Goal: Check status: Check status

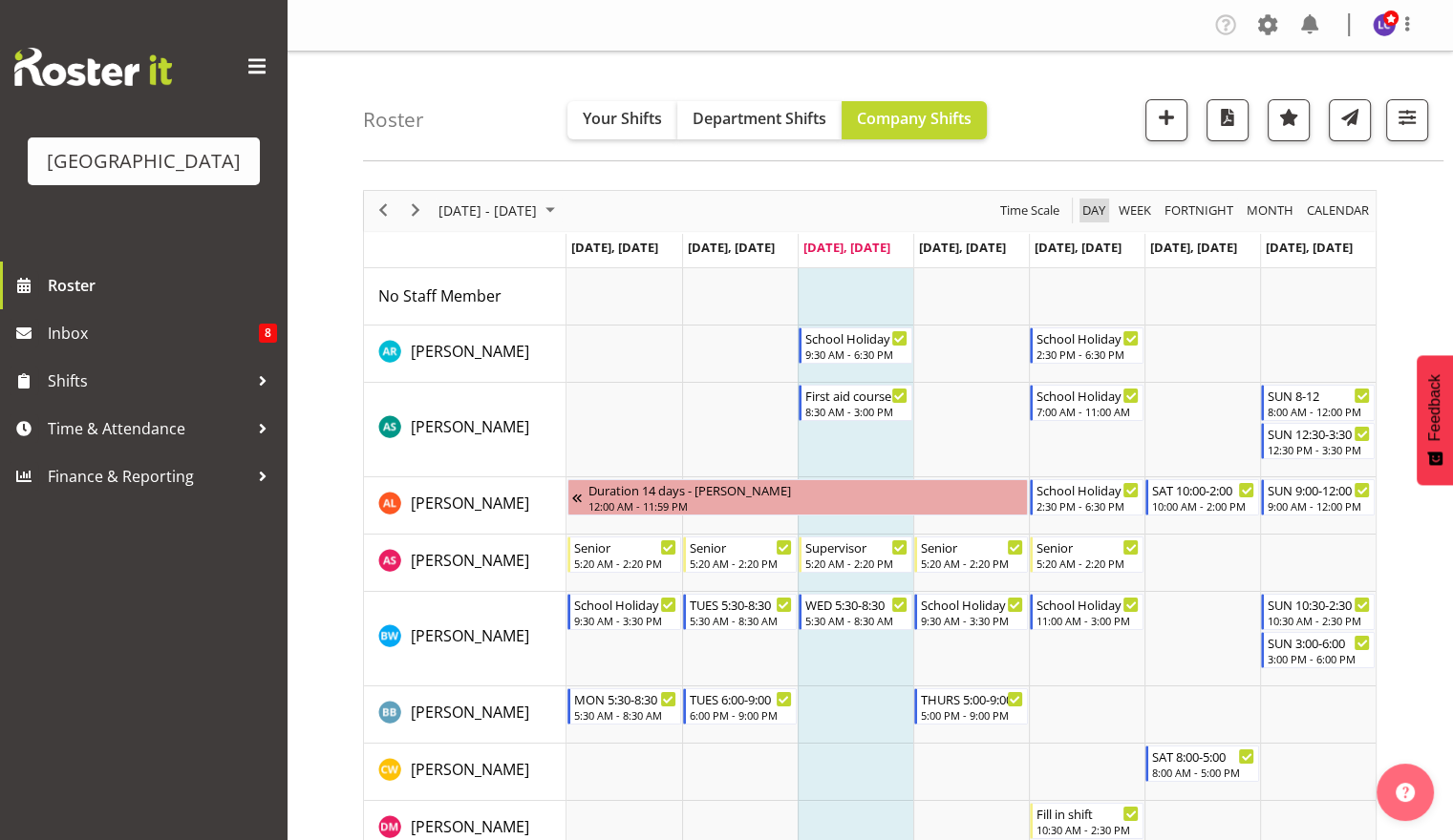
click at [1080, 216] on button "Day" at bounding box center [1095, 211] width 30 height 24
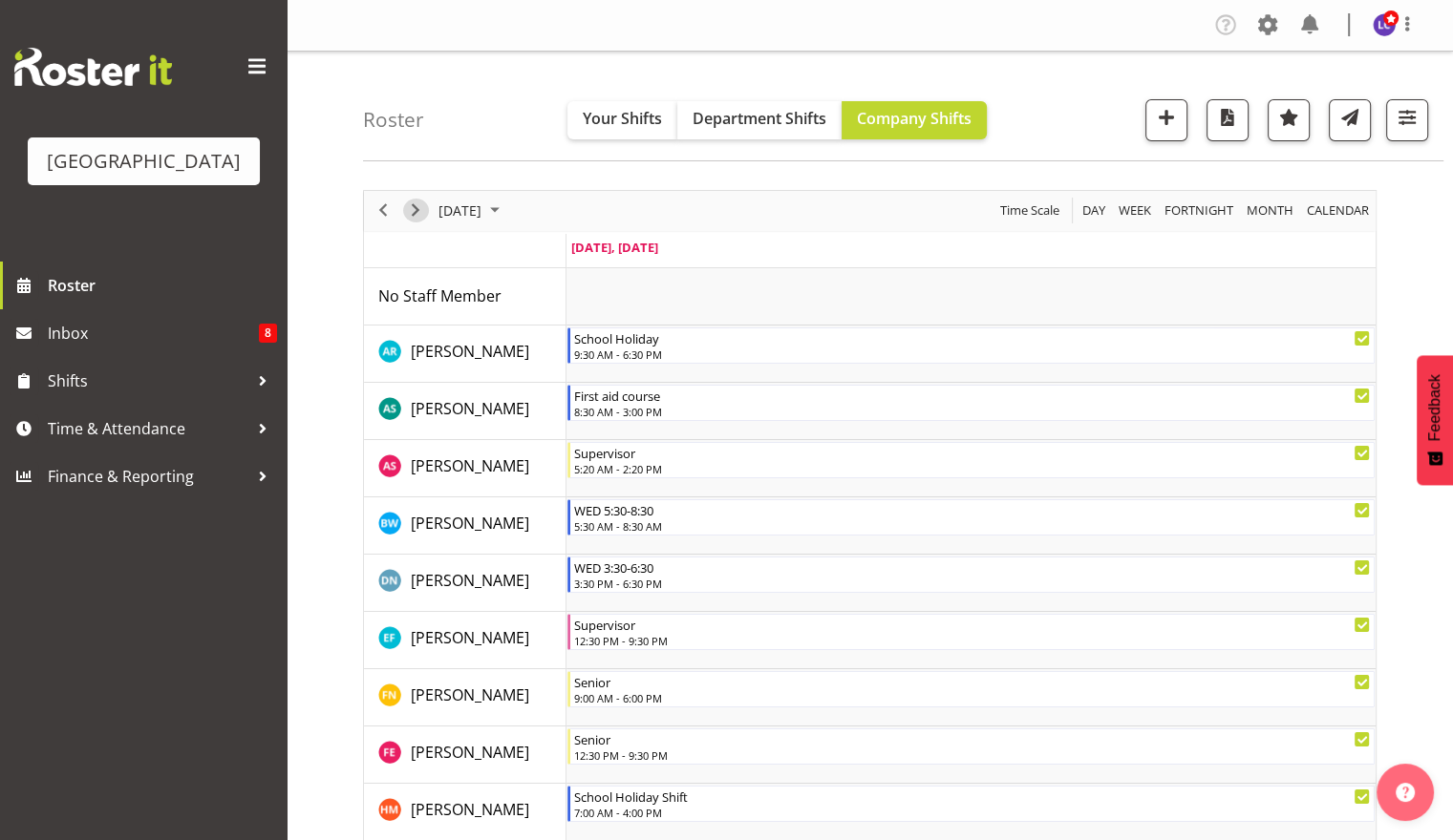
click at [418, 217] on span "Next" at bounding box center [415, 211] width 23 height 24
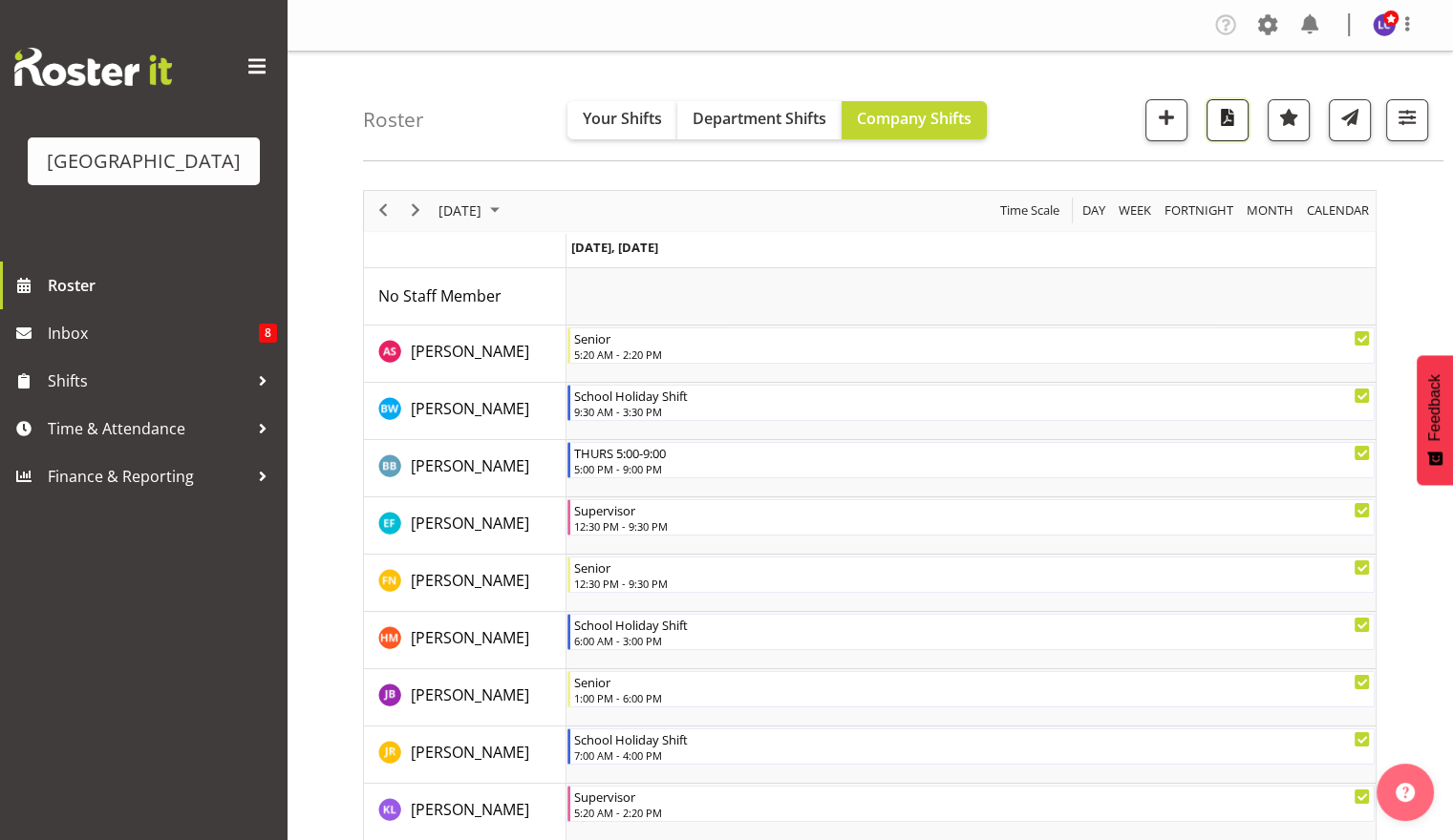
click at [1220, 134] on button "button" at bounding box center [1227, 120] width 42 height 42
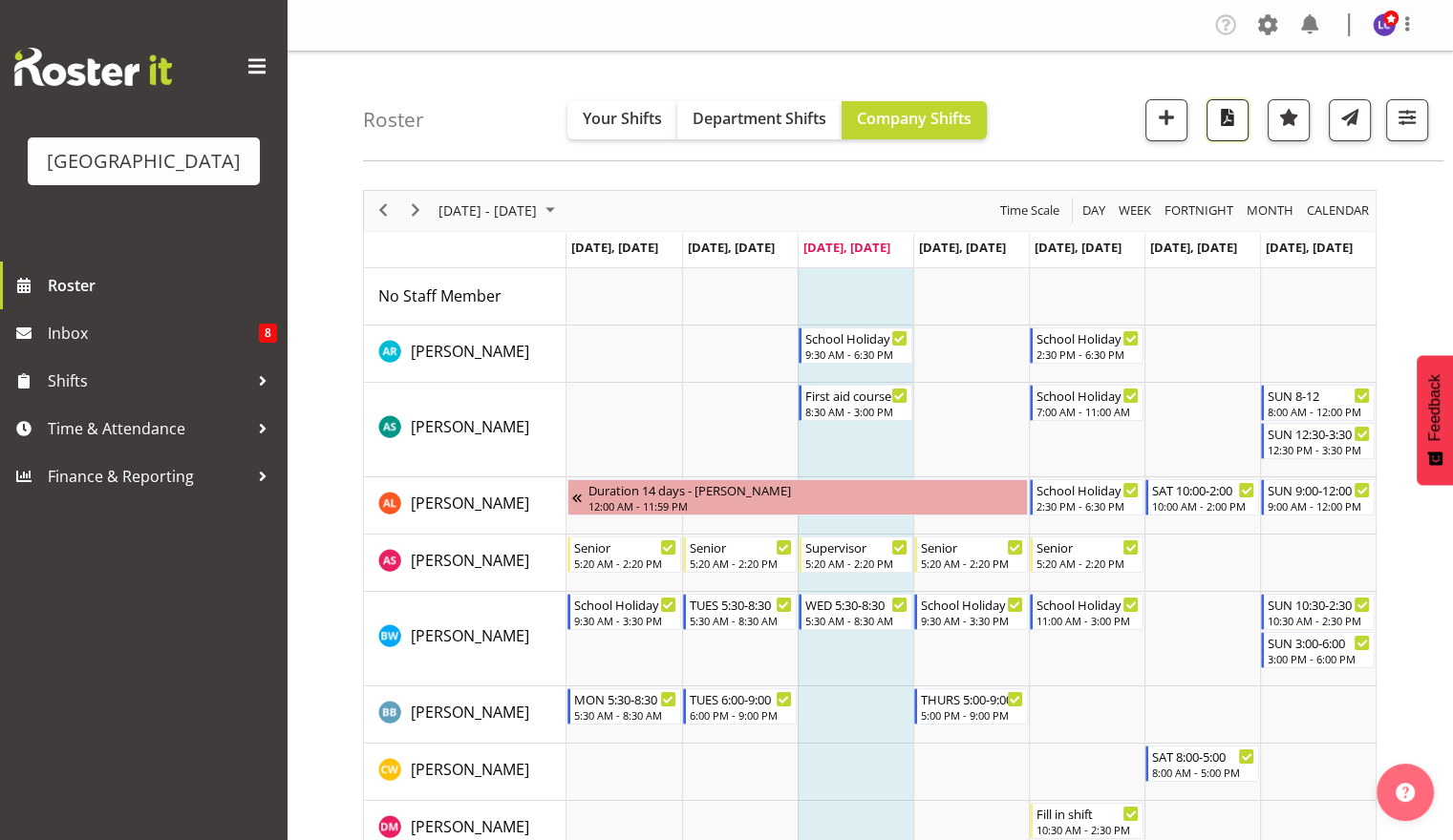
click at [1238, 135] on button "button" at bounding box center [1227, 120] width 42 height 42
click at [508, 96] on div "Roster Your Shifts Department Shifts Company Shifts All Locations Clear Splash …" at bounding box center [904, 106] width 1081 height 110
click at [1089, 209] on span "Day" at bounding box center [1094, 211] width 27 height 24
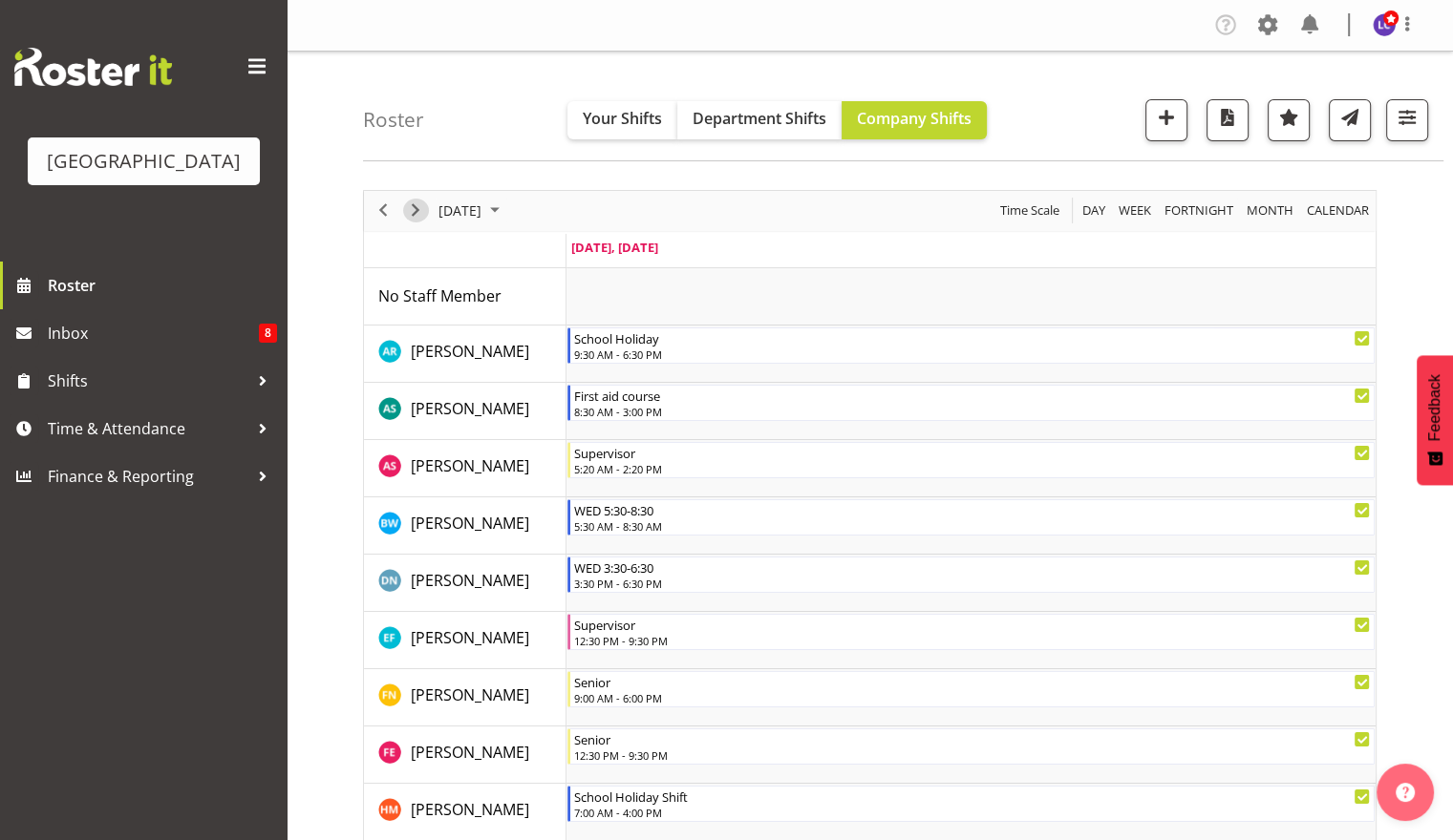
click at [409, 204] on span "Next" at bounding box center [415, 211] width 23 height 24
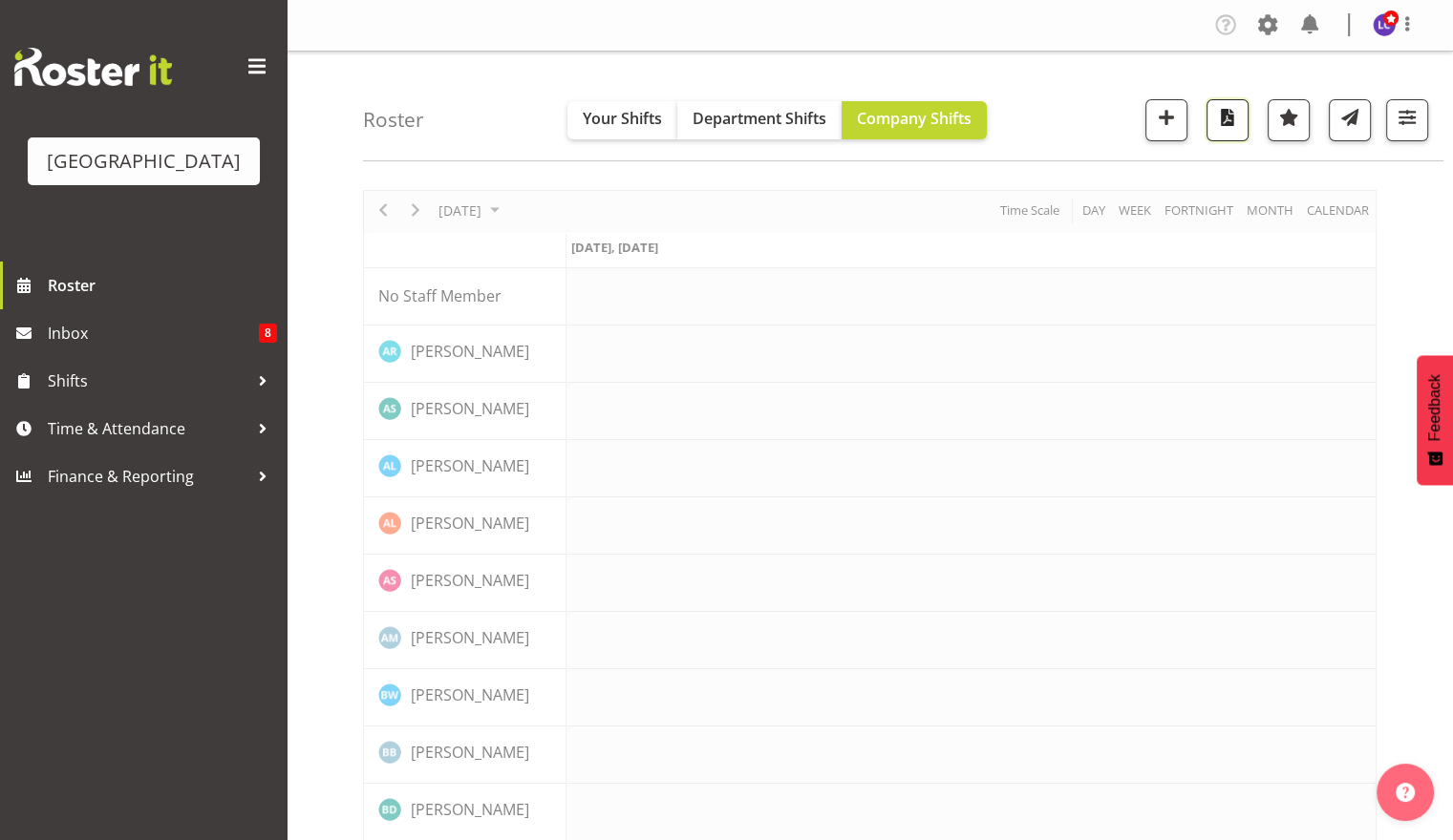
click at [1226, 116] on span "button" at bounding box center [1227, 117] width 25 height 25
